Goal: Task Accomplishment & Management: Manage account settings

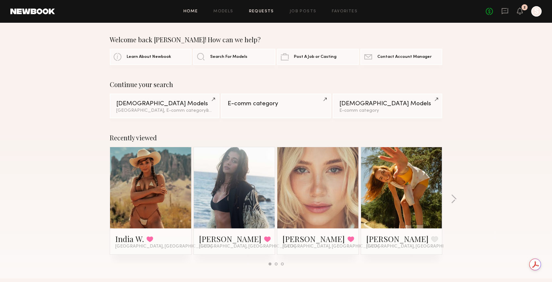
click at [263, 9] on link "Requests" at bounding box center [261, 11] width 25 height 4
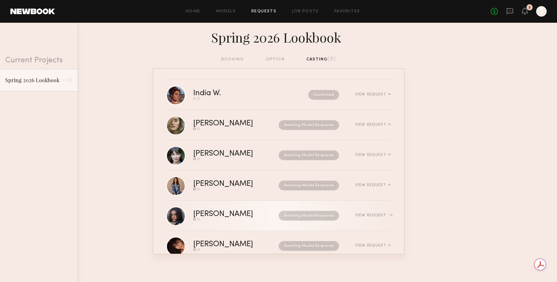
click at [241, 218] on div "Send request Model response" at bounding box center [229, 219] width 73 height 3
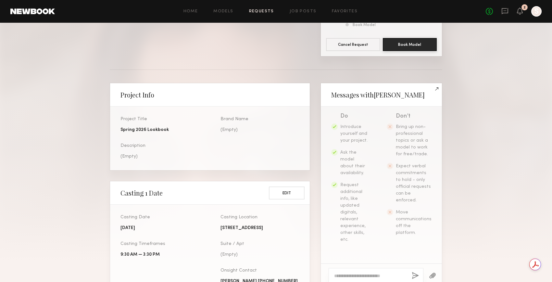
scroll to position [125, 0]
